Goal: Task Accomplishment & Management: Manage account settings

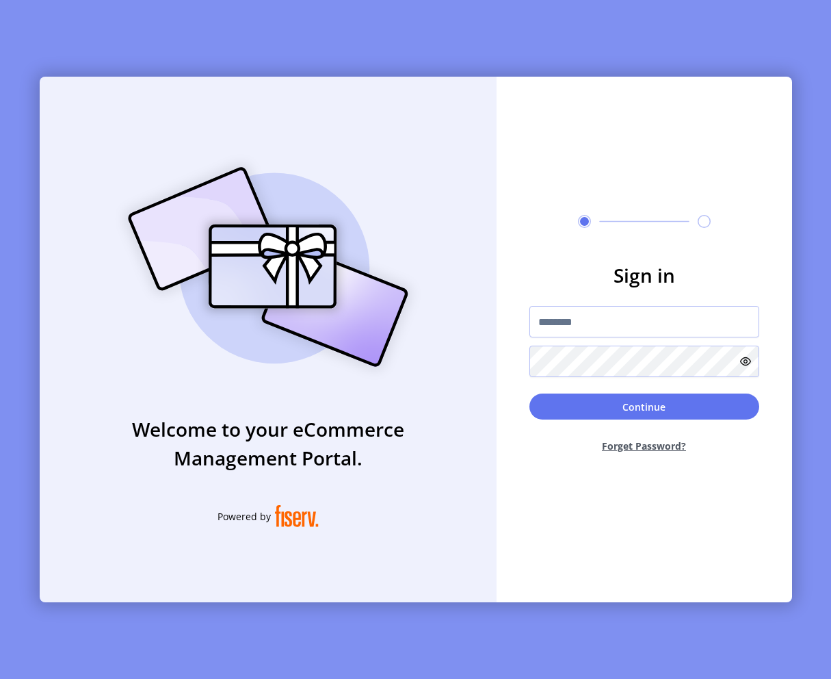
type input "**********"
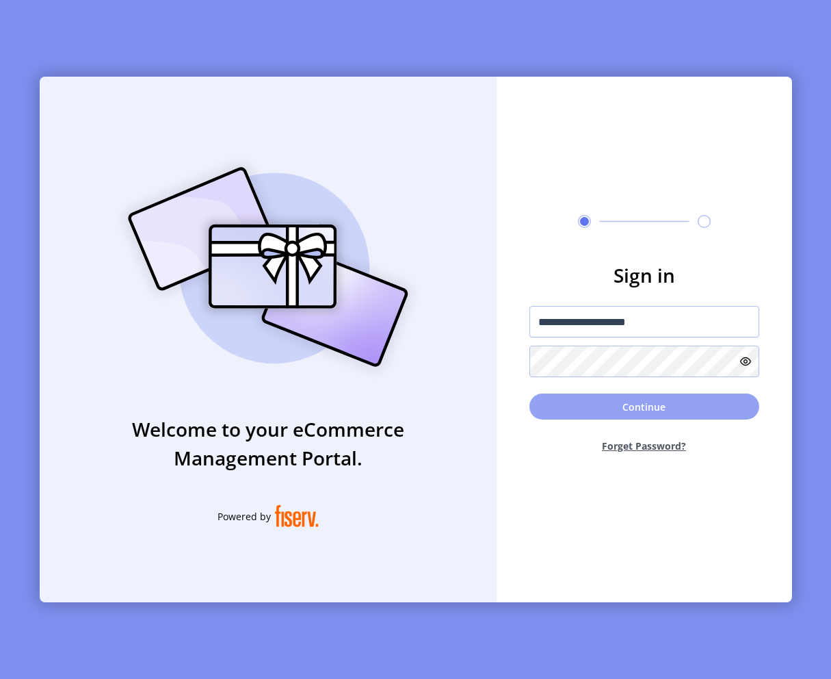
click at [662, 416] on button "Continue" at bounding box center [645, 406] width 230 height 26
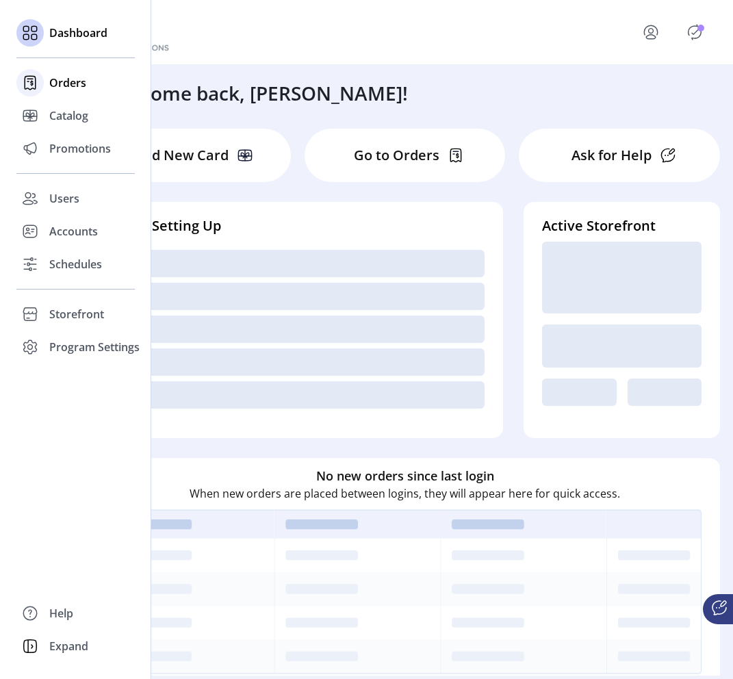
click at [75, 82] on span "Orders" at bounding box center [67, 83] width 37 height 16
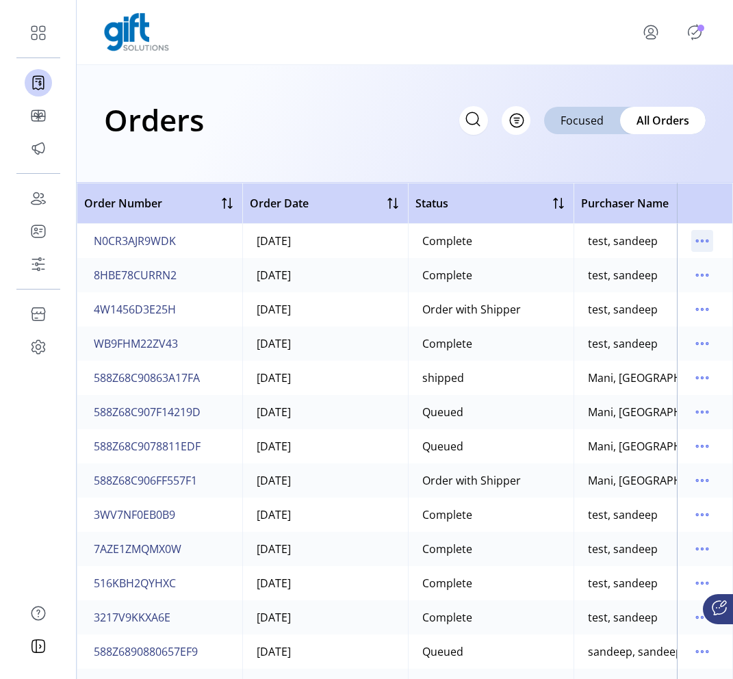
click at [695, 233] on icon "menu" at bounding box center [702, 241] width 22 height 22
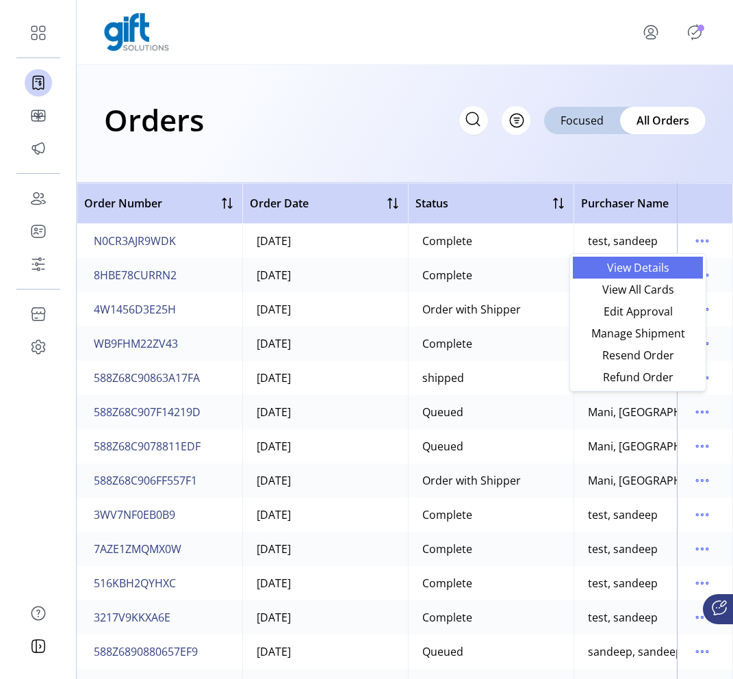
click at [664, 268] on span "View Details" at bounding box center [638, 267] width 114 height 11
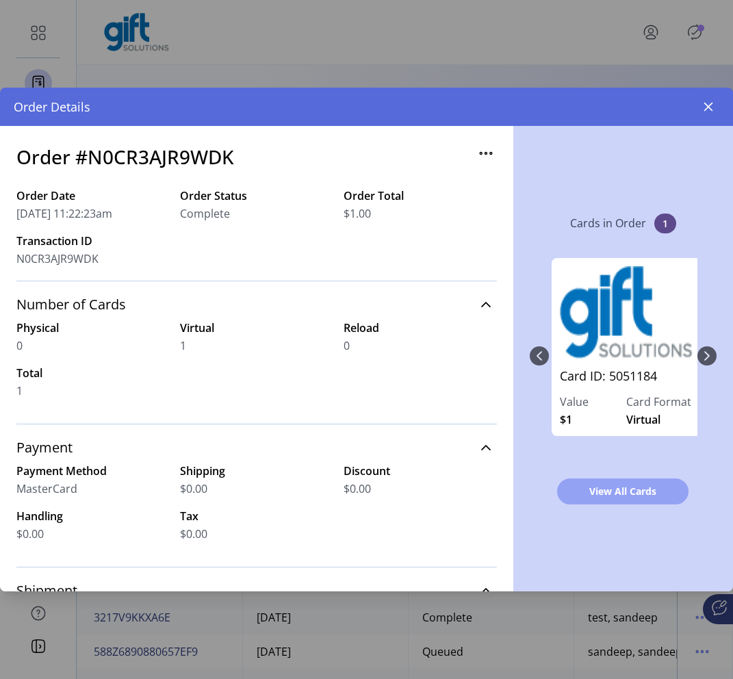
click at [638, 495] on span "View All Cards" at bounding box center [623, 491] width 96 height 14
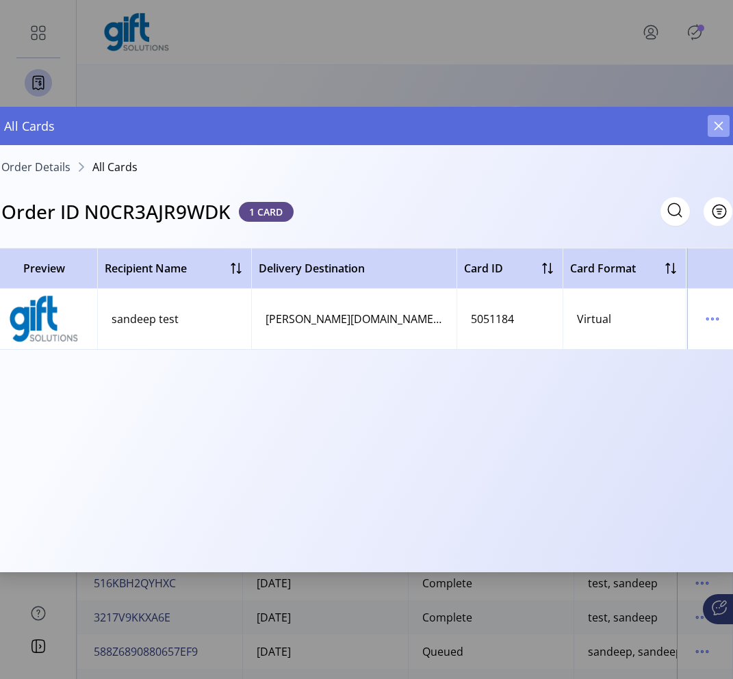
click at [710, 117] on button "button" at bounding box center [719, 126] width 22 height 22
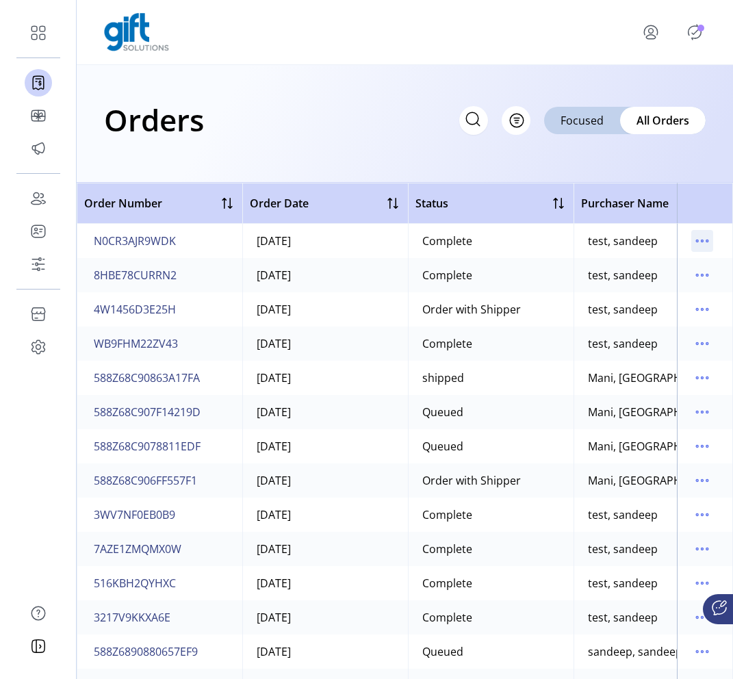
click at [691, 234] on icon "menu" at bounding box center [702, 241] width 22 height 22
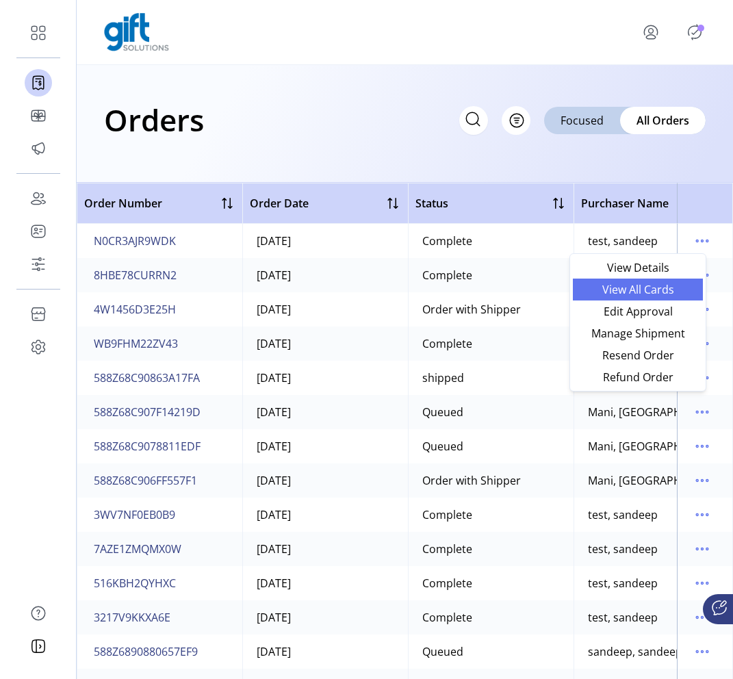
click at [647, 292] on span "View All Cards" at bounding box center [638, 289] width 114 height 11
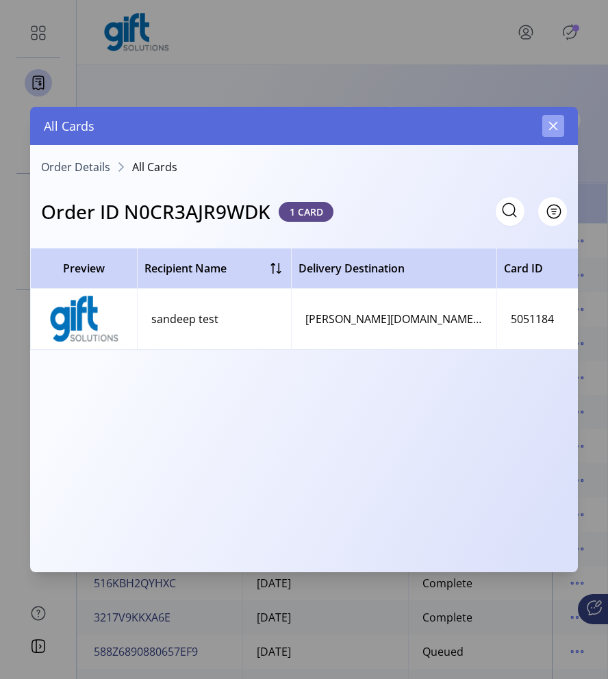
click at [545, 127] on button "button" at bounding box center [553, 126] width 22 height 22
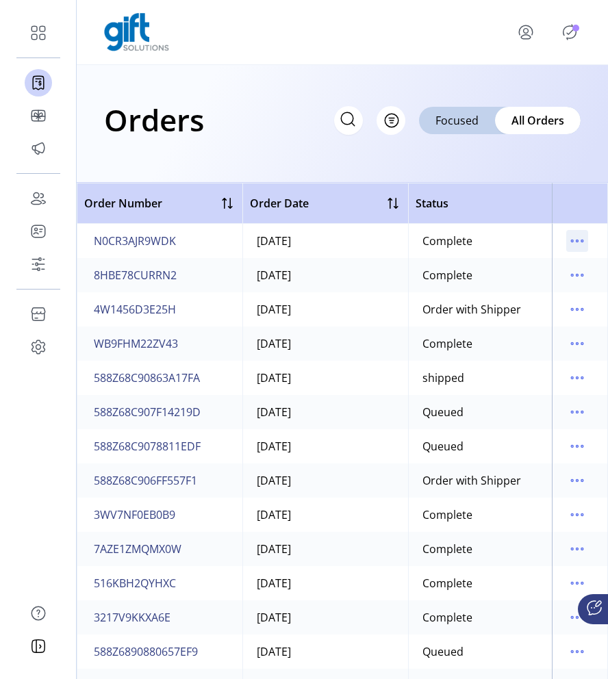
click at [568, 235] on icon "menu" at bounding box center [577, 241] width 22 height 22
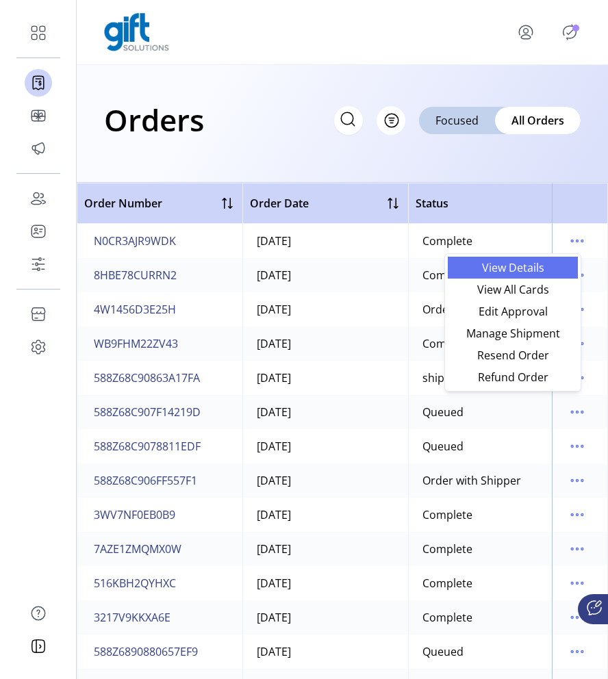
click at [523, 266] on span "View Details" at bounding box center [513, 267] width 114 height 11
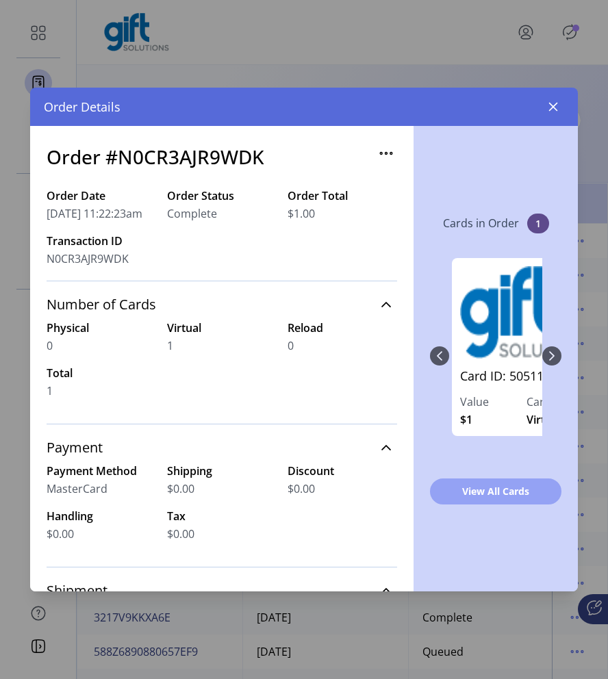
click at [515, 489] on span "View All Cards" at bounding box center [496, 491] width 96 height 14
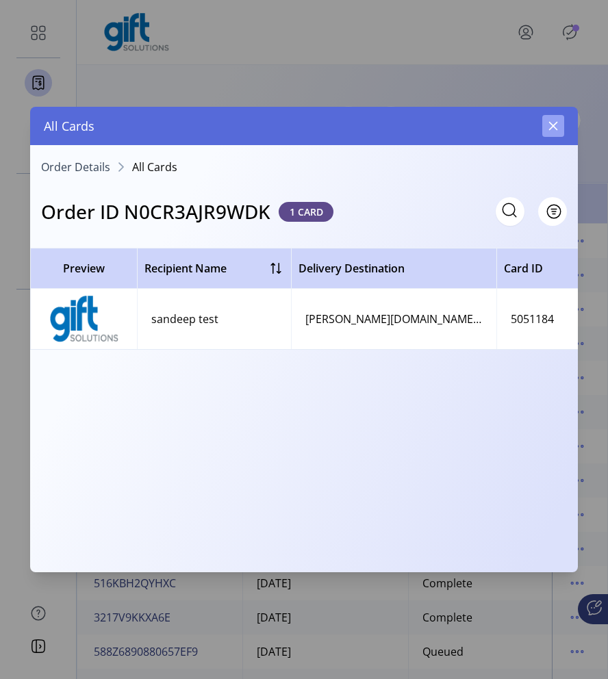
click at [553, 128] on icon "button" at bounding box center [552, 125] width 11 height 11
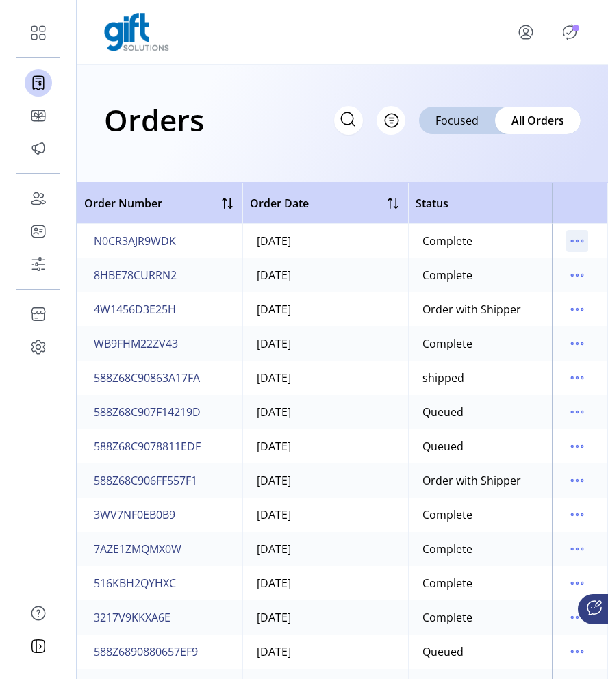
click at [566, 237] on icon "menu" at bounding box center [577, 241] width 22 height 22
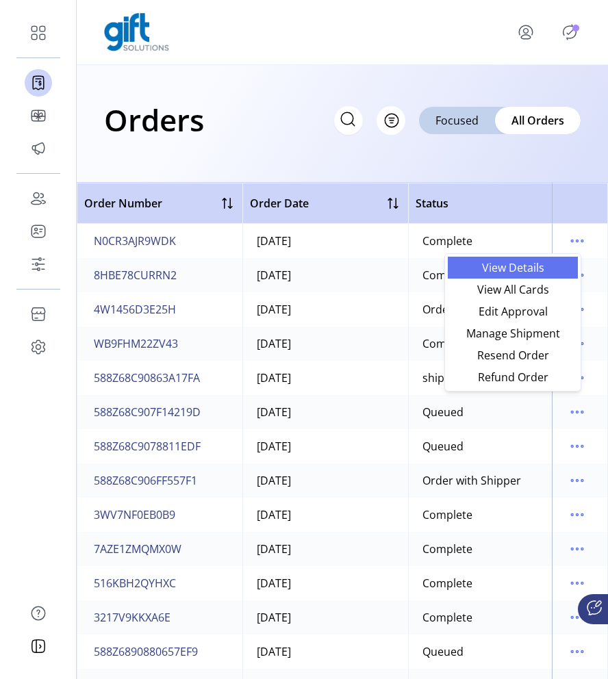
click at [519, 273] on span "View Details" at bounding box center [513, 267] width 114 height 11
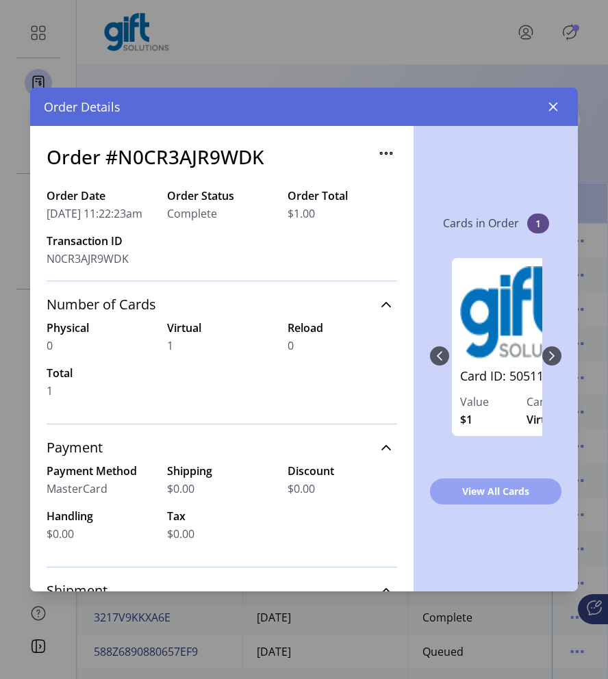
click at [526, 483] on button "View All Cards" at bounding box center [495, 491] width 131 height 26
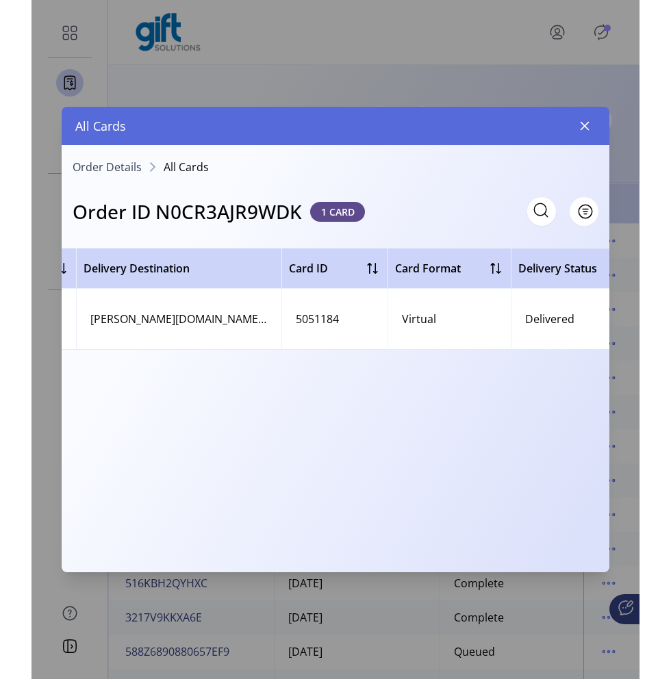
scroll to position [0, 491]
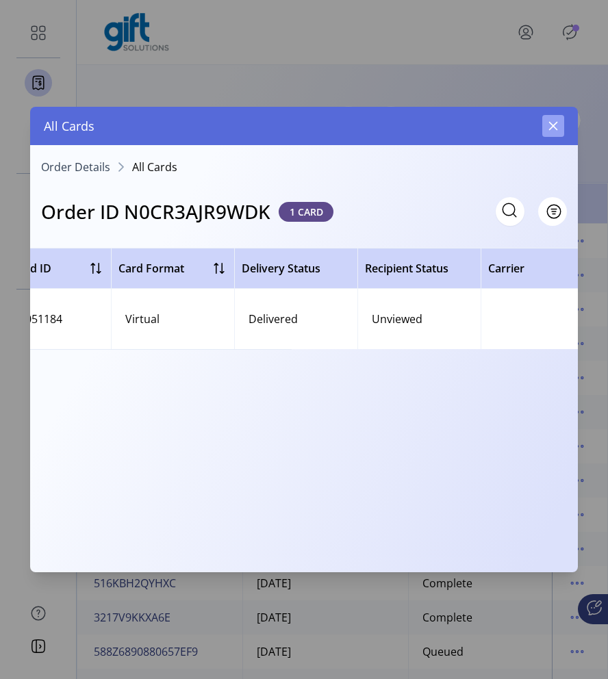
click at [560, 125] on button "button" at bounding box center [553, 126] width 22 height 22
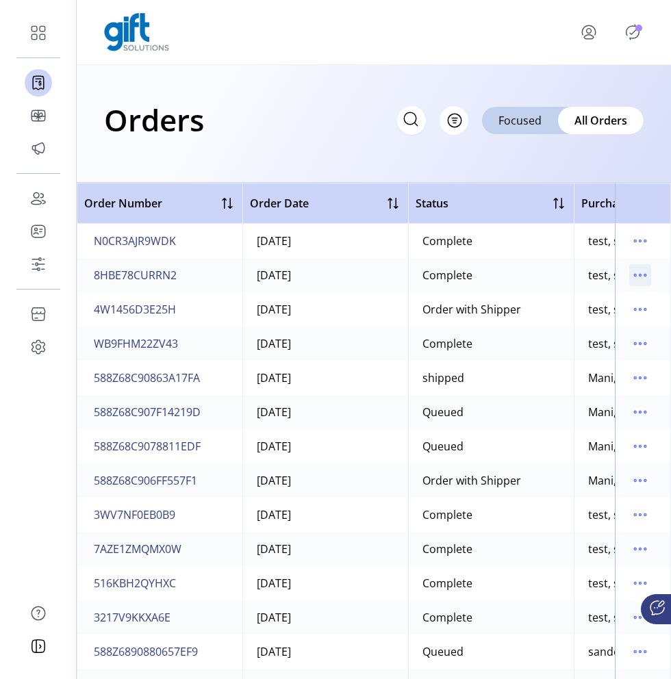
click at [629, 268] on icon "menu" at bounding box center [640, 275] width 22 height 22
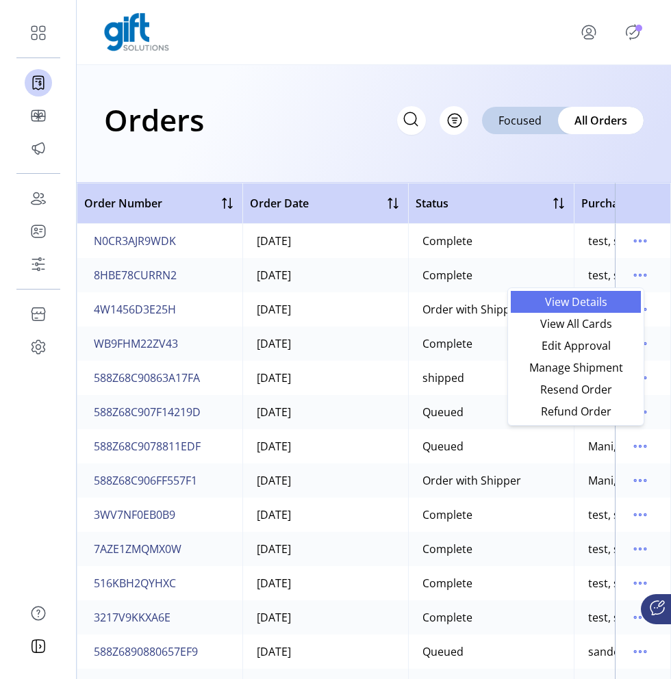
click at [591, 298] on span "View Details" at bounding box center [576, 301] width 114 height 11
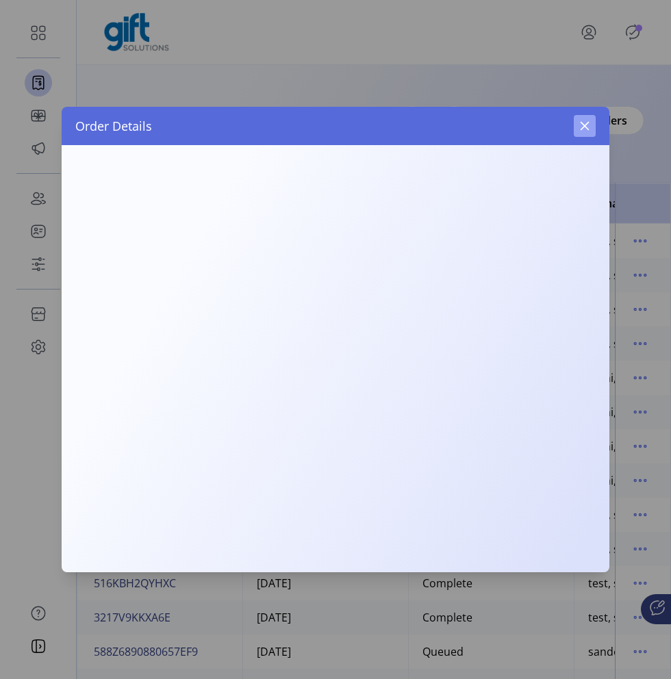
click at [584, 120] on icon "button" at bounding box center [584, 125] width 11 height 11
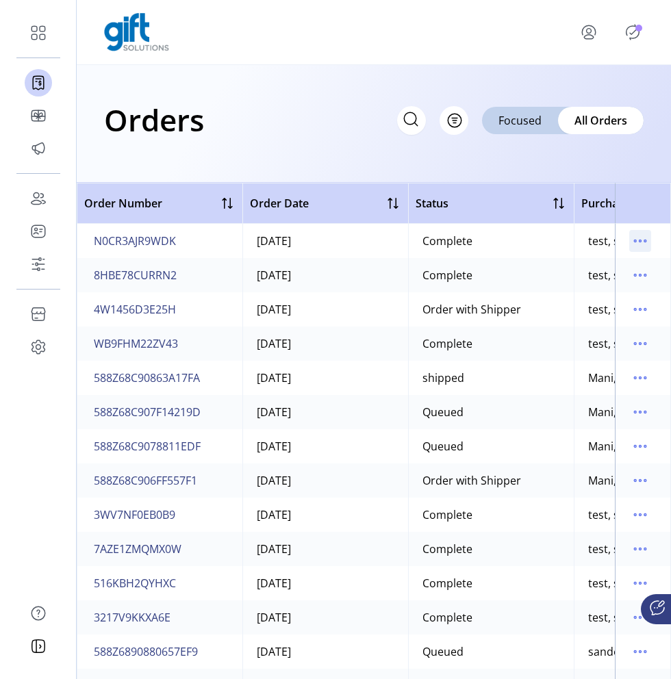
click at [629, 238] on icon "menu" at bounding box center [640, 241] width 22 height 22
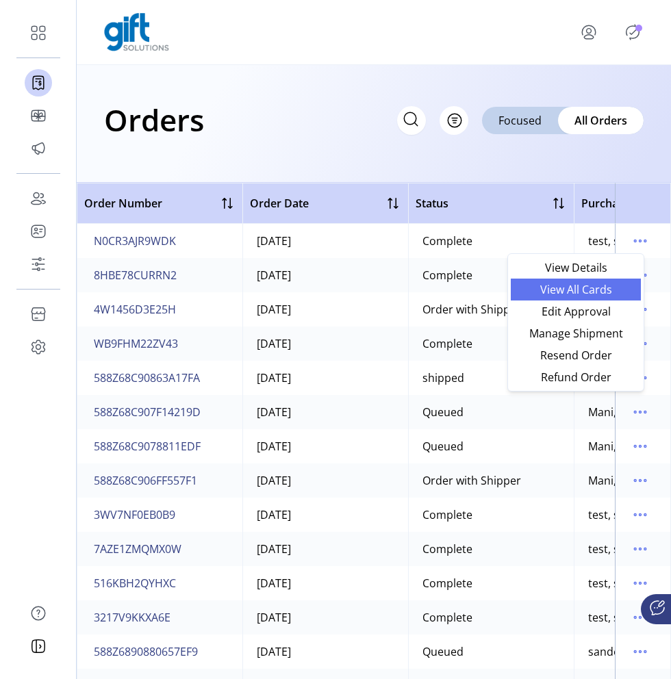
drag, startPoint x: 608, startPoint y: 272, endPoint x: 609, endPoint y: 289, distance: 16.4
click at [609, 289] on ul "View Details View All Cards Edit Approval Manage Shipment Resend Order Refund O…" at bounding box center [575, 322] width 130 height 131
click at [609, 289] on span "View All Cards" at bounding box center [576, 289] width 114 height 11
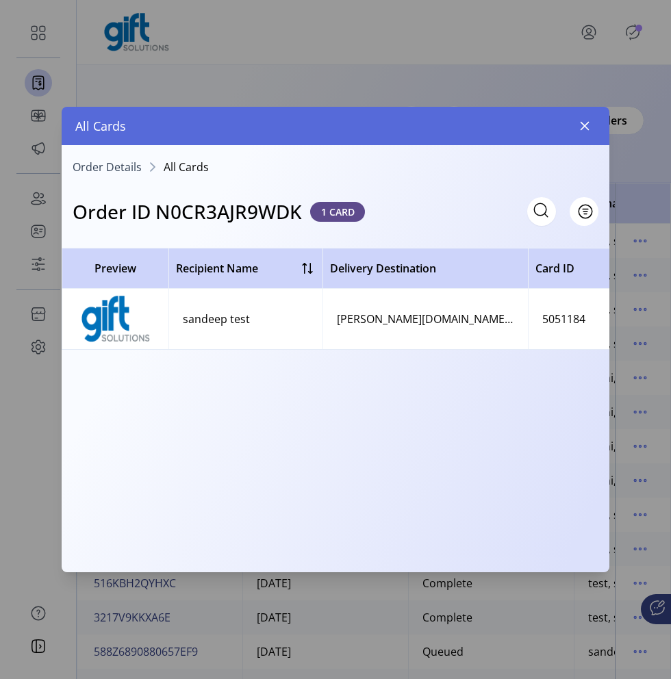
scroll to position [0, 491]
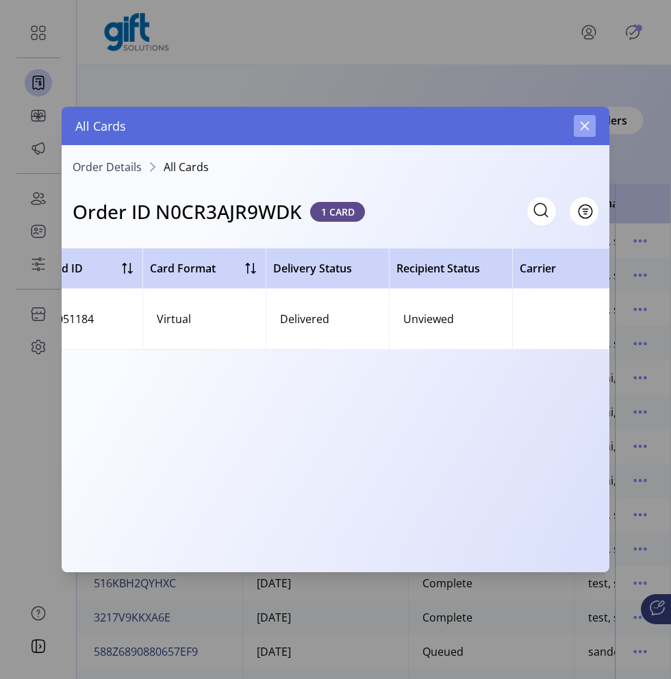
click at [585, 129] on icon "button" at bounding box center [584, 125] width 11 height 11
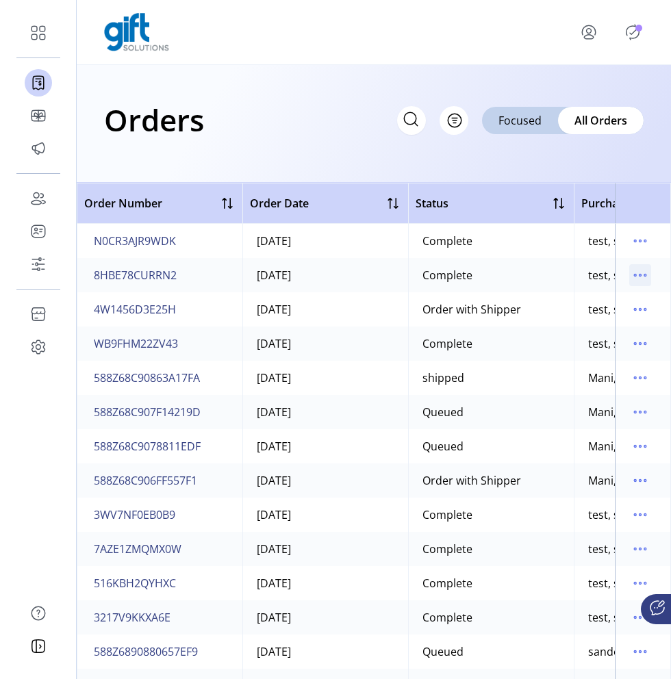
click at [640, 278] on icon "menu" at bounding box center [640, 275] width 22 height 22
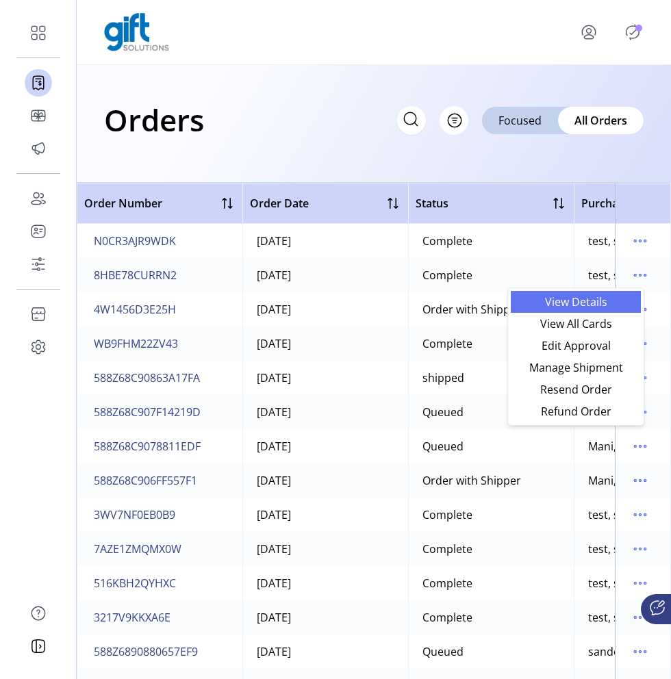
click at [587, 307] on span "View Details" at bounding box center [576, 301] width 114 height 11
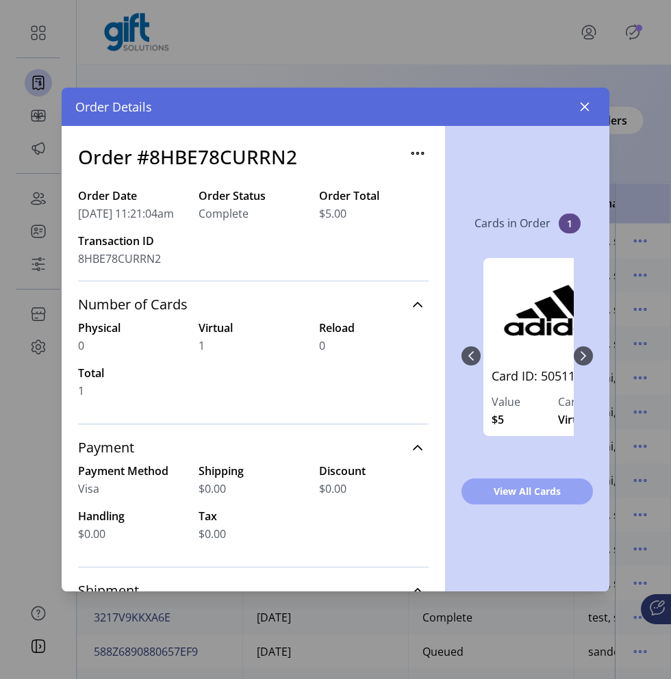
click at [547, 496] on span "View All Cards" at bounding box center [527, 491] width 96 height 14
